Goal: Task Accomplishment & Management: Complete application form

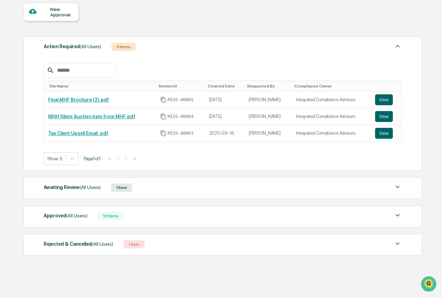
click at [89, 189] on div "Awaiting Review (All Users)" at bounding box center [72, 187] width 57 height 9
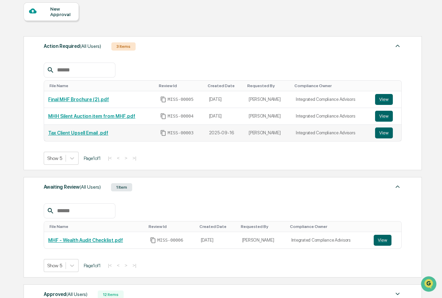
scroll to position [142, 0]
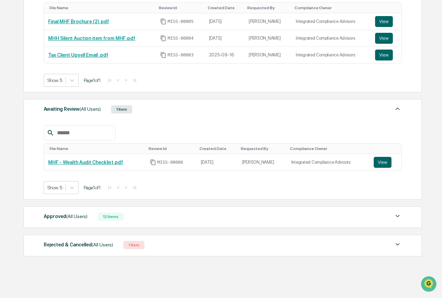
click at [82, 217] on span "(All Users)" at bounding box center [76, 215] width 21 height 5
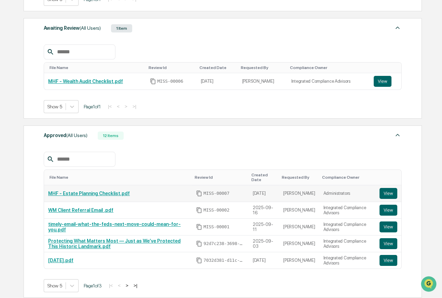
scroll to position [224, 0]
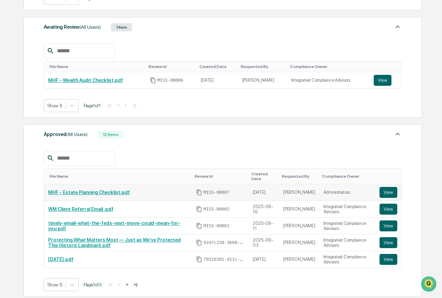
click at [109, 189] on link "MHF - Estate Planning Checklist.pdf" at bounding box center [89, 191] width 82 height 5
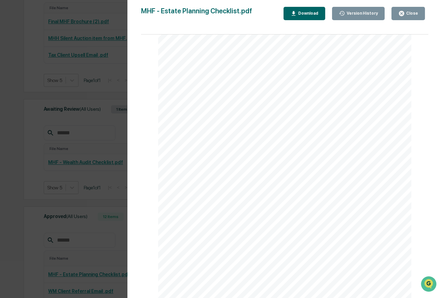
scroll to position [0, 0]
click at [310, 17] on button "Download" at bounding box center [304, 13] width 42 height 13
click at [413, 13] on div "Close" at bounding box center [410, 13] width 13 height 5
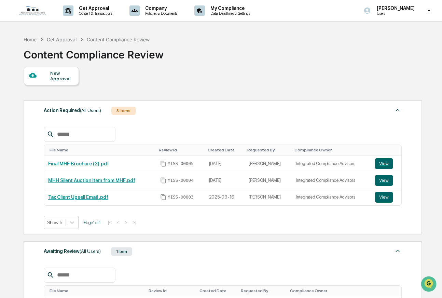
click at [66, 75] on div "New Approval" at bounding box center [61, 75] width 23 height 11
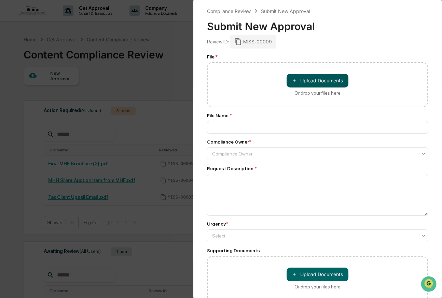
click at [330, 82] on button "＋ Upload Documents" at bounding box center [317, 81] width 62 height 14
type input "**********"
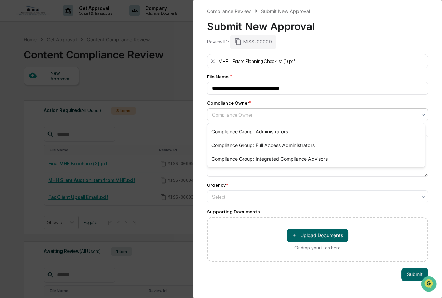
click at [246, 116] on div at bounding box center [314, 114] width 205 height 7
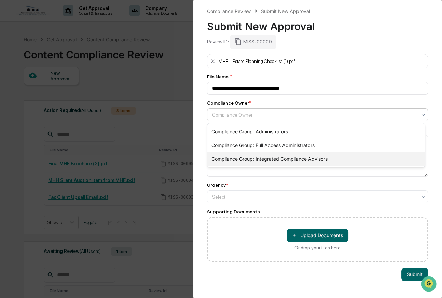
click at [250, 159] on div "Compliance Group: Integrated Compliance Advisors" at bounding box center [315, 159] width 217 height 14
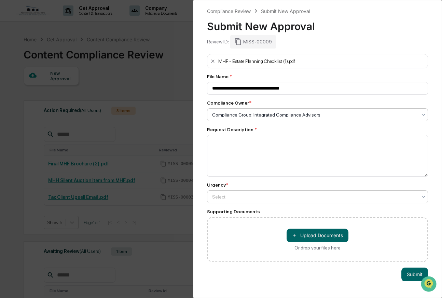
click at [251, 193] on div at bounding box center [314, 196] width 205 height 7
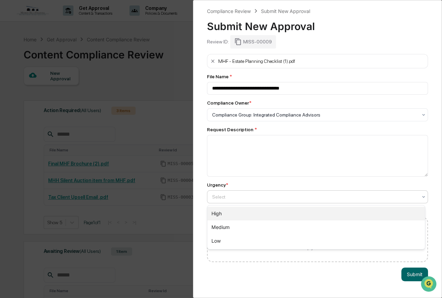
drag, startPoint x: 254, startPoint y: 210, endPoint x: 251, endPoint y: 187, distance: 23.1
click at [254, 209] on div "High" at bounding box center [315, 213] width 217 height 14
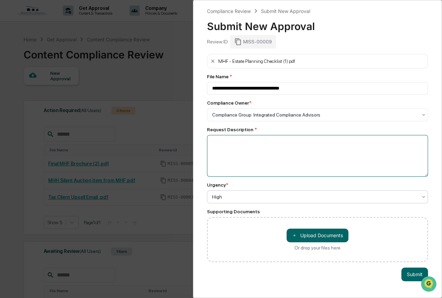
click at [250, 160] on textarea at bounding box center [317, 156] width 221 height 42
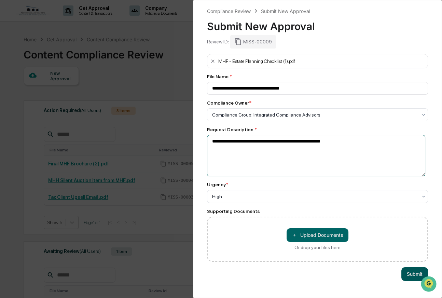
type textarea "**********"
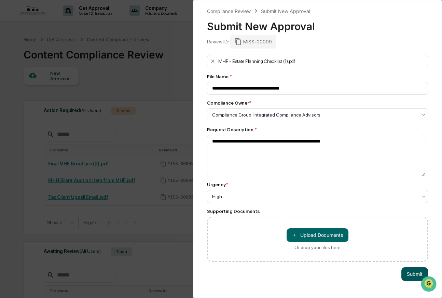
click at [411, 275] on button "Submit" at bounding box center [414, 274] width 27 height 14
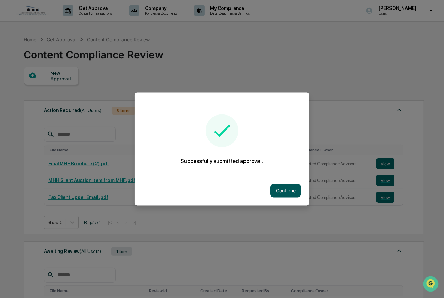
click at [278, 190] on button "Continue" at bounding box center [286, 191] width 31 height 14
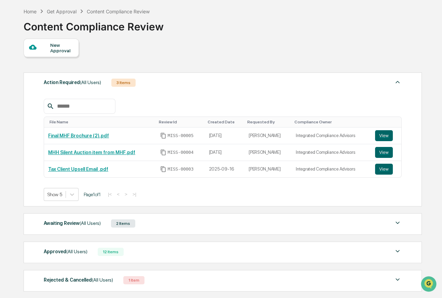
scroll to position [64, 0]
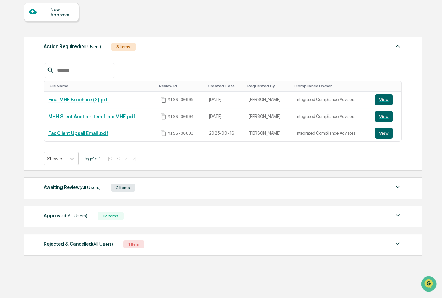
click at [325, 191] on div "Awaiting Review (All Users) 2 Items File Name Review Id Created Date Requested …" at bounding box center [223, 187] width 398 height 21
click at [397, 187] on img at bounding box center [397, 187] width 8 height 8
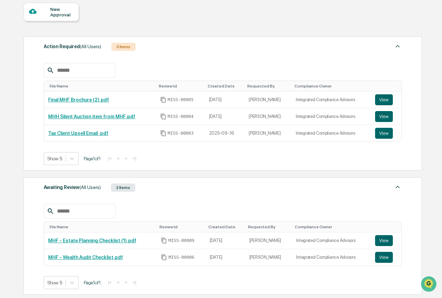
click at [396, 185] on img at bounding box center [397, 187] width 8 height 8
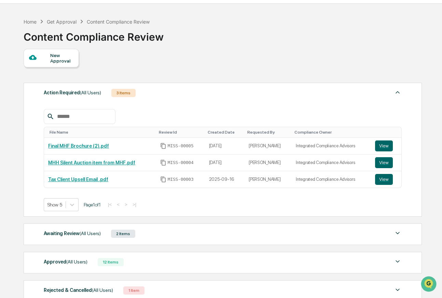
scroll to position [0, 0]
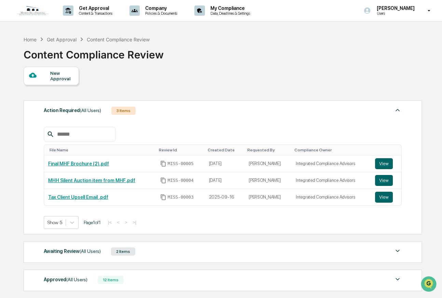
click at [86, 256] on div "Awaiting Review (All Users) 2 Items File Name Review Id Created Date Requested …" at bounding box center [223, 251] width 398 height 21
click at [90, 249] on span "(All Users)" at bounding box center [90, 250] width 21 height 5
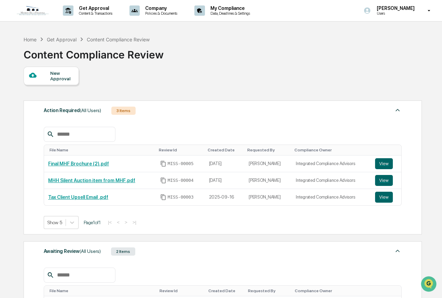
click at [51, 74] on div "New Approval" at bounding box center [61, 75] width 23 height 11
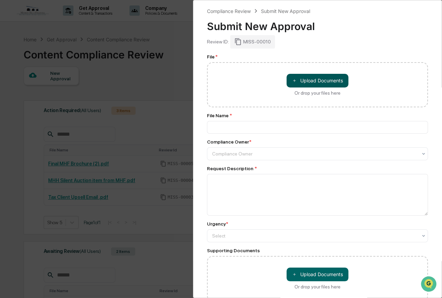
click at [303, 82] on button "＋ Upload Documents" at bounding box center [317, 81] width 62 height 14
type input "**********"
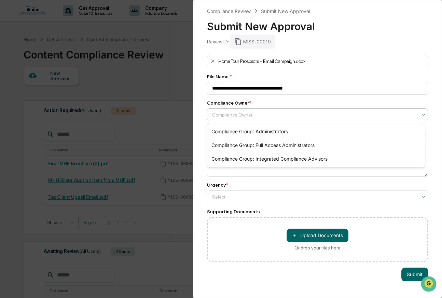
click at [245, 116] on div at bounding box center [314, 114] width 205 height 7
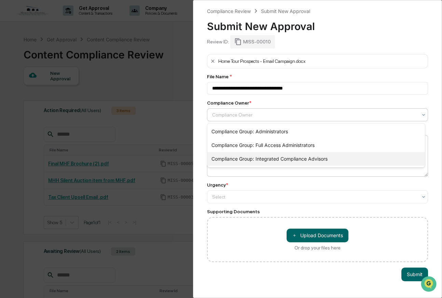
click at [248, 156] on div "Compliance Group: Integrated Compliance Advisors" at bounding box center [315, 159] width 217 height 14
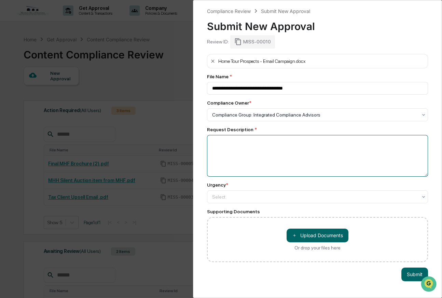
click at [256, 153] on textarea at bounding box center [317, 156] width 221 height 42
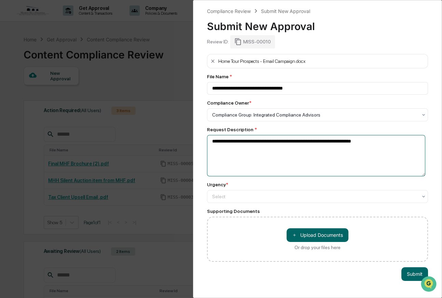
click at [256, 157] on textarea "**********" at bounding box center [316, 155] width 218 height 41
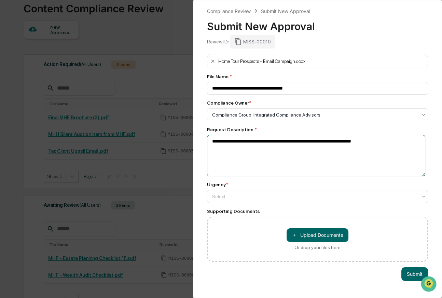
scroll to position [55, 0]
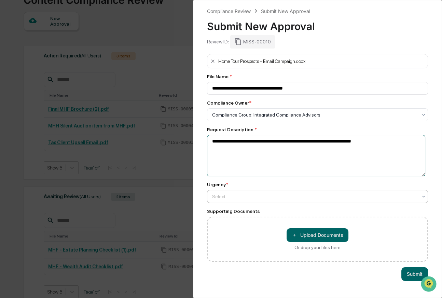
type textarea "**********"
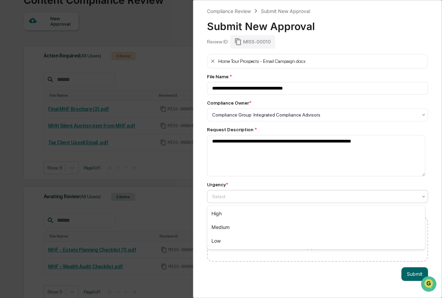
click at [244, 197] on div at bounding box center [314, 196] width 205 height 7
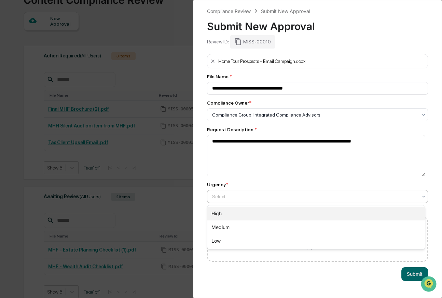
click at [233, 215] on div "High" at bounding box center [315, 213] width 217 height 14
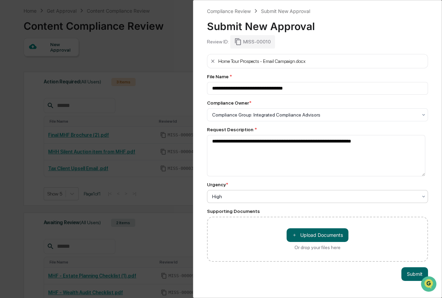
scroll to position [0, 0]
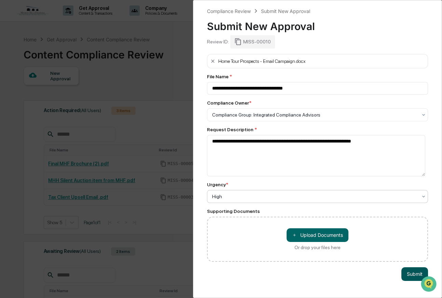
click at [414, 273] on button "Submit" at bounding box center [414, 274] width 27 height 14
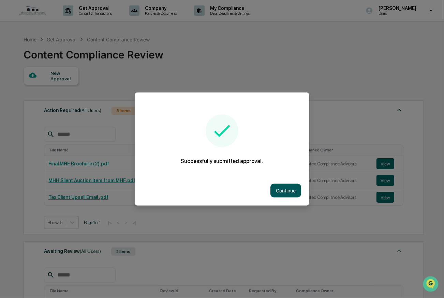
click at [283, 190] on button "Continue" at bounding box center [286, 191] width 31 height 14
